Goal: Task Accomplishment & Management: Complete application form

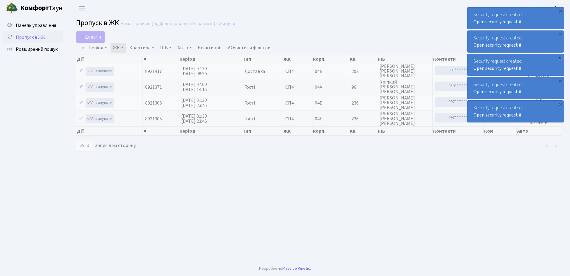
select select "25"
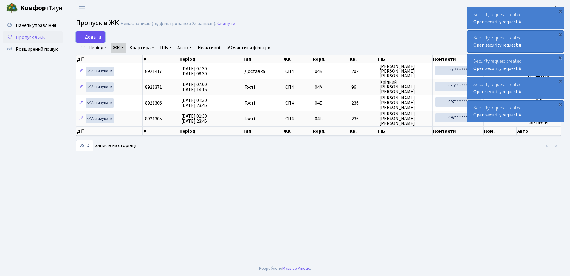
click at [91, 38] on span "Додати" at bounding box center [90, 37] width 21 height 7
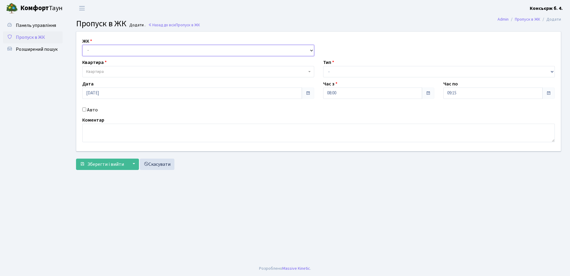
click at [97, 51] on select "- СП4, Столичне шосе, 5" at bounding box center [198, 50] width 232 height 11
select select "325"
click at [82, 45] on select "- СП4, Столичне шосе, 5" at bounding box center [198, 50] width 232 height 11
select select
click at [98, 73] on span "Квартира" at bounding box center [95, 72] width 18 height 6
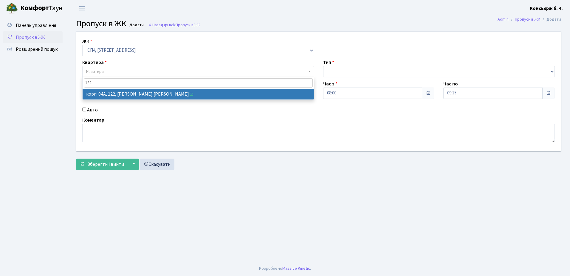
type input "122"
select select "21150"
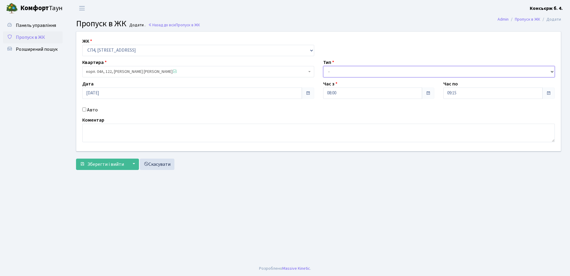
click at [356, 71] on select "- Доставка Таксі Гості Сервіс" at bounding box center [439, 71] width 232 height 11
select select "18"
click at [323, 66] on select "- Доставка Таксі Гості Сервіс" at bounding box center [439, 71] width 232 height 11
click at [83, 108] on input "Авто" at bounding box center [84, 109] width 4 height 4
checkbox input "true"
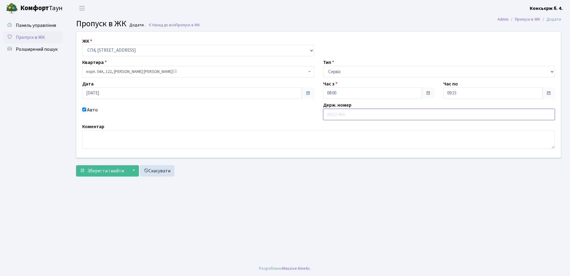
click at [356, 118] on input "text" at bounding box center [439, 114] width 232 height 11
click at [356, 117] on input "text" at bounding box center [439, 114] width 232 height 11
type input "ві2978са"
click at [116, 168] on span "Зберегти і вийти" at bounding box center [105, 170] width 37 height 7
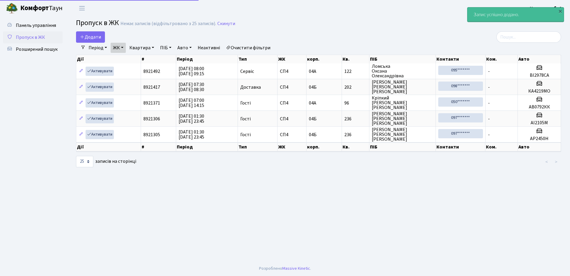
select select "25"
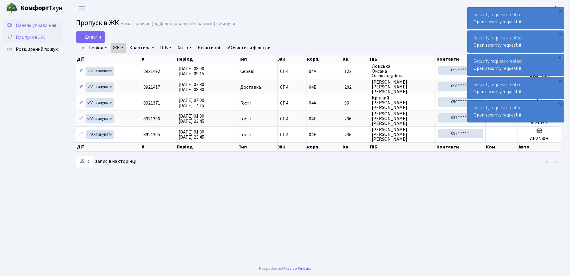
click at [47, 24] on span "Панель управління" at bounding box center [36, 25] width 40 height 7
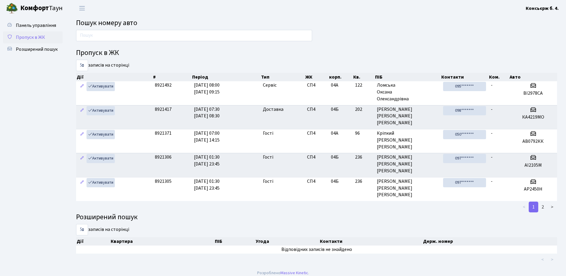
click at [38, 36] on span "Пропуск в ЖК" at bounding box center [30, 37] width 29 height 7
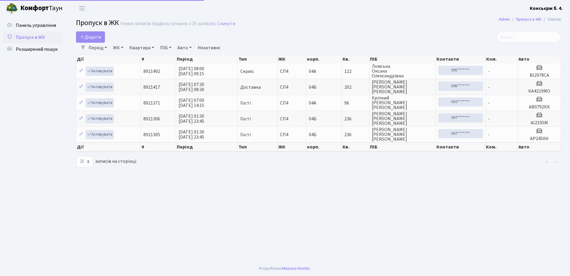
select select "25"
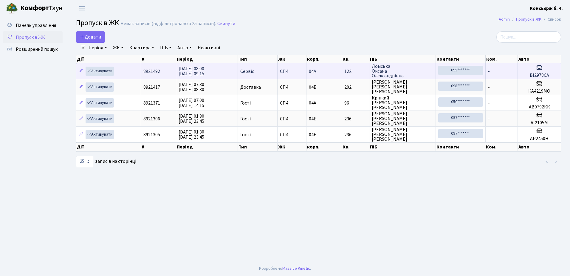
click at [123, 71] on td "Активувати" at bounding box center [108, 71] width 65 height 16
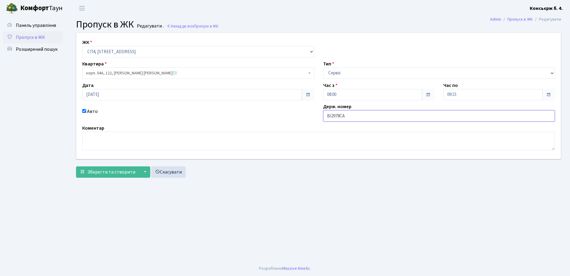
click at [335, 115] on input "ВІ2978СА" at bounding box center [439, 115] width 232 height 11
type input "ВІ2378СА"
click at [115, 172] on span "Зберегти та створити" at bounding box center [111, 172] width 48 height 7
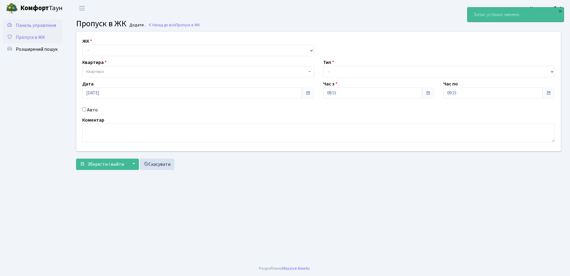
click at [25, 24] on span "Панель управління" at bounding box center [36, 25] width 40 height 7
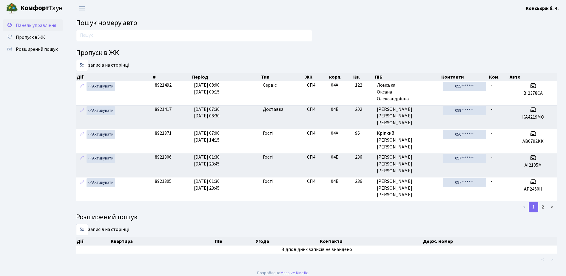
click at [41, 21] on link "Панель управління" at bounding box center [33, 25] width 60 height 12
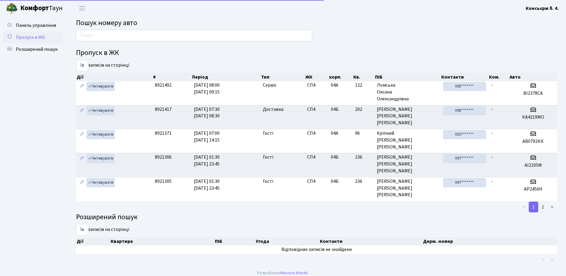
click at [38, 38] on span "Пропуск в ЖК" at bounding box center [30, 37] width 29 height 7
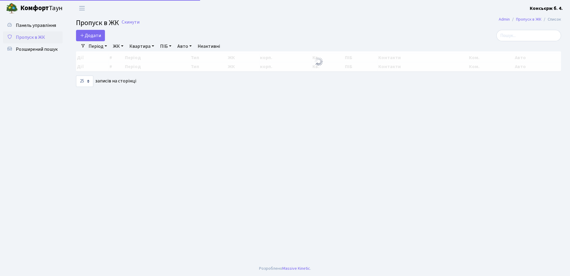
select select "25"
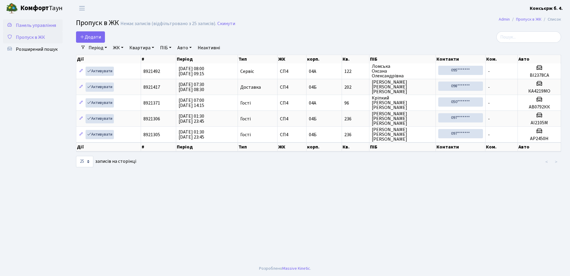
click at [45, 25] on span "Панель управління" at bounding box center [36, 25] width 40 height 7
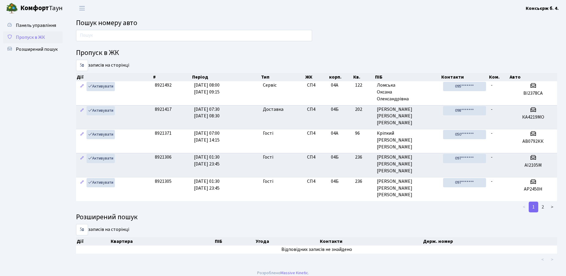
click at [17, 35] on span "Пропуск в ЖК" at bounding box center [30, 37] width 29 height 7
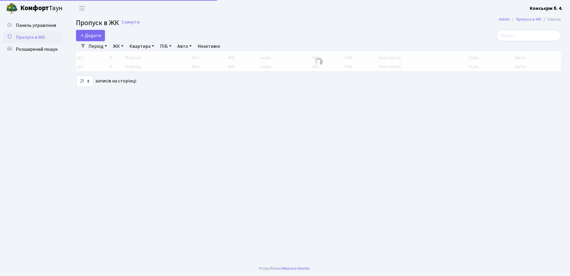
select select "25"
